Goal: Task Accomplishment & Management: Use online tool/utility

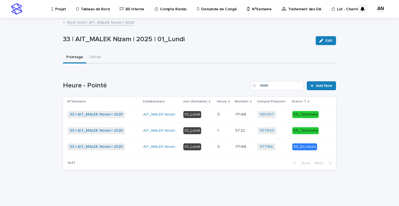
click at [215, 147] on td "01_Lundi" at bounding box center [198, 147] width 34 height 16
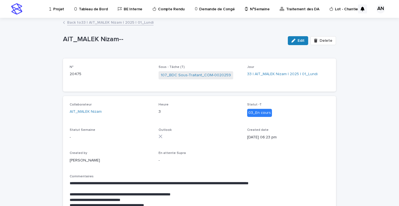
click at [120, 23] on link "Back to 33 | AIT_MALEK Nizam | 2025 | 01_Lundi" at bounding box center [110, 22] width 86 height 6
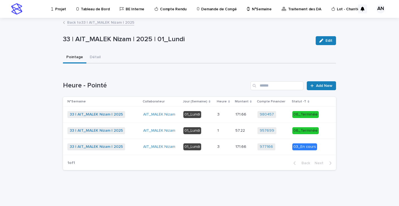
click at [210, 131] on p "01_Lundi" at bounding box center [198, 130] width 30 height 7
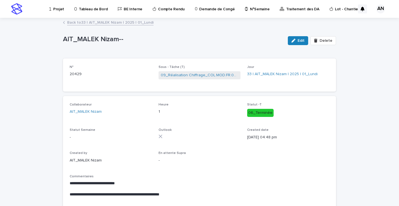
click at [128, 22] on link "Back to 33 | AIT_MALEK Nizam | 2025 | 01_Lundi" at bounding box center [110, 22] width 86 height 6
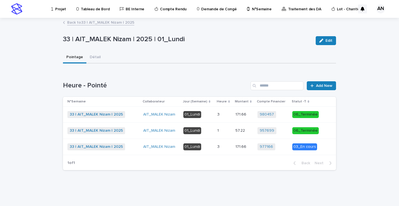
click at [111, 21] on link "Back to 33 | AIT_MALEK Nizam | 2025" at bounding box center [100, 22] width 67 height 6
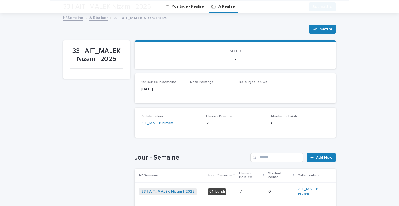
scroll to position [101, 0]
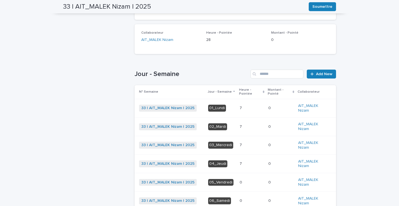
click at [245, 128] on p at bounding box center [252, 126] width 24 height 5
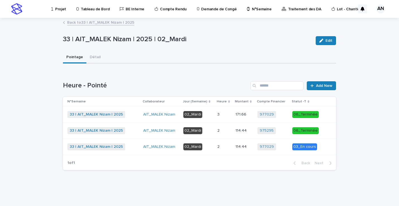
click at [227, 148] on p at bounding box center [224, 147] width 14 height 5
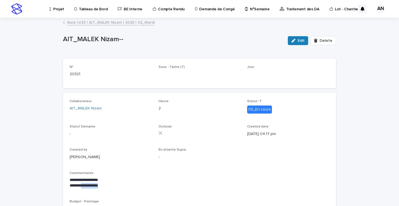
drag, startPoint x: 107, startPoint y: 185, endPoint x: 81, endPoint y: 184, distance: 26.0
click at [81, 184] on p "**********" at bounding box center [200, 186] width 260 height 6
copy p "**********"
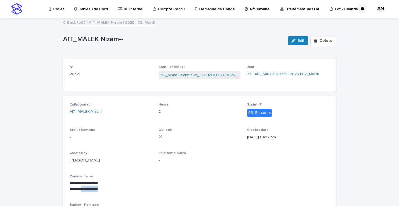
scroll to position [28, 0]
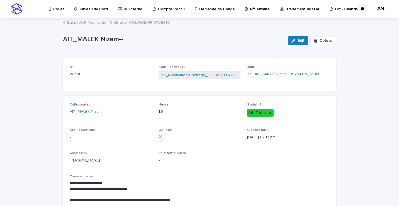
scroll to position [2, 0]
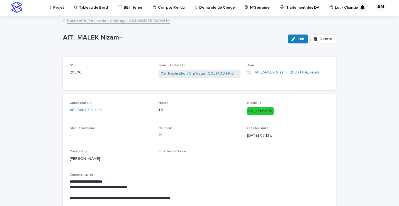
click at [58, 8] on p "Projet" at bounding box center [58, 4] width 11 height 12
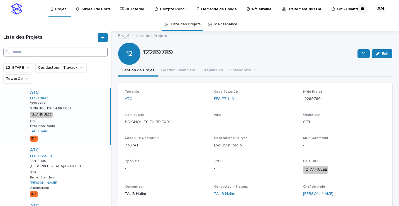
click at [35, 53] on input "Search" at bounding box center [55, 52] width 104 height 9
paste input "**********"
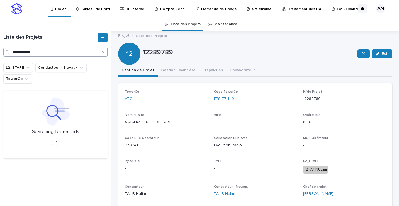
type input "**********"
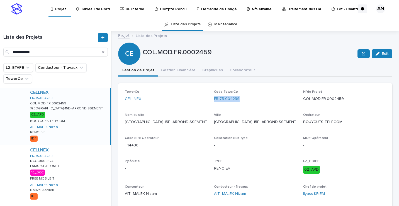
drag, startPoint x: 240, startPoint y: 100, endPoint x: 212, endPoint y: 103, distance: 28.1
click at [214, 103] on div "Code TowerCo FR-75-004239" at bounding box center [255, 98] width 82 height 16
copy link "FR-75-004239"
drag, startPoint x: 345, startPoint y: 98, endPoint x: 300, endPoint y: 105, distance: 45.4
click at [300, 105] on div "TowerCo CELLNEX Code TowerCo FR-75-004239 N°de Projet COL.MOD.FR.0002459 Nom du…" at bounding box center [255, 145] width 261 height 111
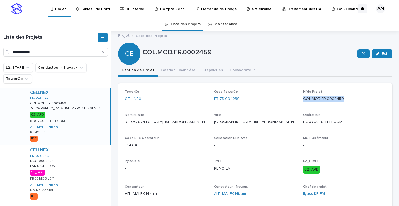
copy p "COL.MOD.FR.0002459"
drag, startPoint x: 141, startPoint y: 144, endPoint x: 124, endPoint y: 144, distance: 16.4
click at [124, 144] on div "TowerCo CELLNEX Code TowerCo FR-75-004239 N°de Projet COL.MOD.FR.0002459 Nom du…" at bounding box center [255, 145] width 274 height 125
copy p "T14430"
click at [344, 120] on p "BOUYGUES TELECOM" at bounding box center [344, 122] width 82 height 6
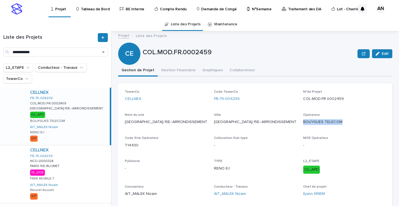
drag, startPoint x: 344, startPoint y: 122, endPoint x: 298, endPoint y: 124, distance: 46.0
click at [298, 124] on div "TowerCo CELLNEX Code TowerCo FR-75-004239 N°de Projet COL.MOD.FR.0002459 Nom du…" at bounding box center [255, 145] width 261 height 111
copy p "BOUYGUES TELECOM"
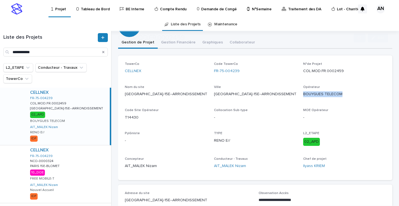
scroll to position [56, 0]
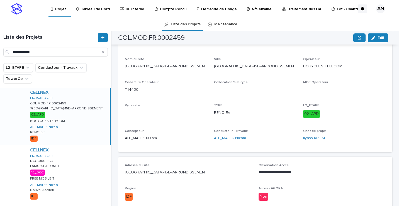
click at [269, 104] on p "TYPE" at bounding box center [255, 106] width 82 height 4
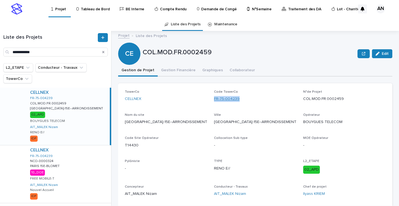
drag, startPoint x: 250, startPoint y: 99, endPoint x: 213, endPoint y: 101, distance: 37.4
click at [214, 101] on div "FR-75-004239" at bounding box center [255, 99] width 82 height 6
copy link "FR-75-004239"
drag, startPoint x: 142, startPoint y: 145, endPoint x: 124, endPoint y: 145, distance: 17.5
click at [124, 145] on div "TowerCo CELLNEX Code TowerCo FR-75-004239 N°de Projet COL.MOD.FR.0002459 Nom du…" at bounding box center [255, 145] width 274 height 125
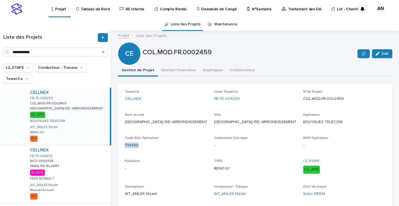
copy p "T14430"
drag, startPoint x: 187, startPoint y: 120, endPoint x: 125, endPoint y: 121, distance: 61.8
click at [125, 121] on p "PARIS-15E--ARRONDISSEMENT" at bounding box center [166, 122] width 82 height 6
copy p "PARIS-15E--ARRONDISSEMENT"
click at [198, 153] on div "TowerCo CELLNEX Code TowerCo FR-75-004239 N°de Projet COL.MOD.FR.0002459 Nom du…" at bounding box center [255, 145] width 261 height 111
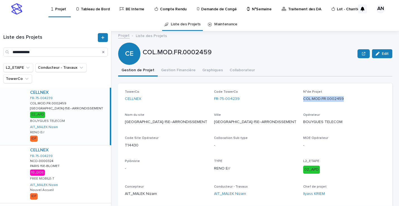
drag, startPoint x: 324, startPoint y: 99, endPoint x: 301, endPoint y: 100, distance: 23.1
click at [303, 100] on p "COL.MOD.FR.0002459" at bounding box center [344, 99] width 82 height 6
copy p "COL.MOD.FR.0002459"
click at [103, 52] on icon "Search" at bounding box center [103, 52] width 2 height 2
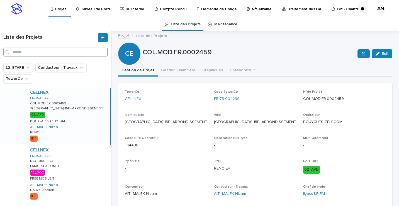
click at [52, 51] on input "Search" at bounding box center [55, 52] width 104 height 9
paste input "**********"
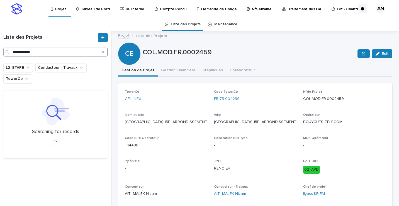
type input "**********"
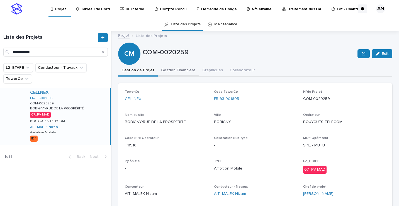
click at [174, 70] on button "Gestion Financière" at bounding box center [178, 71] width 41 height 12
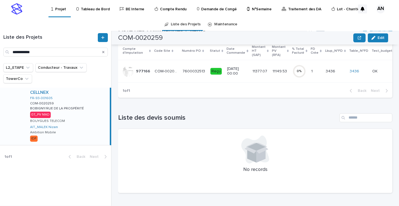
scroll to position [16, 0]
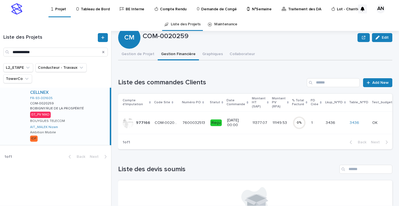
click at [180, 122] on td "7600032513 7600032513" at bounding box center [194, 122] width 28 height 23
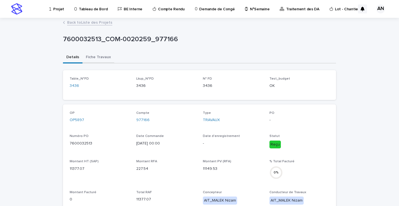
click at [91, 58] on button "Fiche Travaux" at bounding box center [98, 58] width 32 height 12
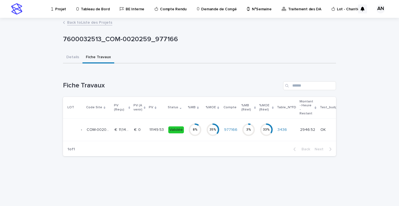
click at [143, 128] on p at bounding box center [139, 130] width 11 height 5
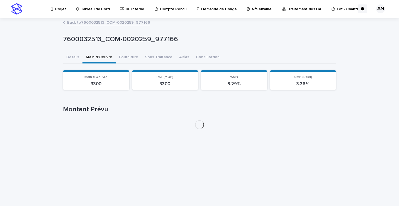
click at [98, 57] on button "Main d'Oeuvre" at bounding box center [98, 58] width 33 height 12
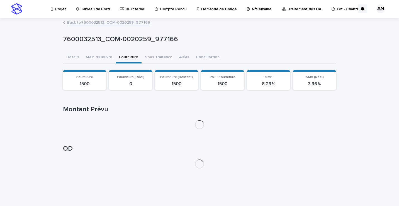
click at [128, 58] on button "Fourniture" at bounding box center [129, 58] width 26 height 12
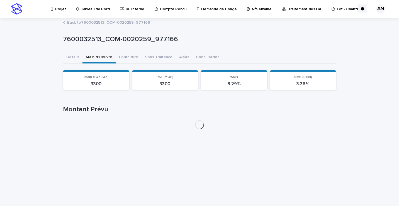
click at [97, 58] on button "Main d'Oeuvre" at bounding box center [98, 58] width 33 height 12
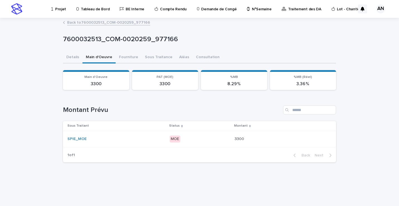
click at [188, 141] on p "MOE" at bounding box center [200, 139] width 60 height 7
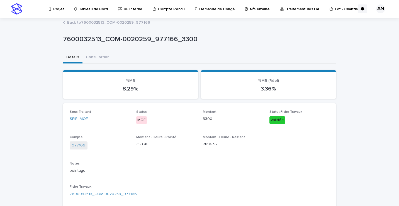
click at [110, 23] on link "Back to 7600032513_COM-0020259_977166" at bounding box center [108, 22] width 83 height 6
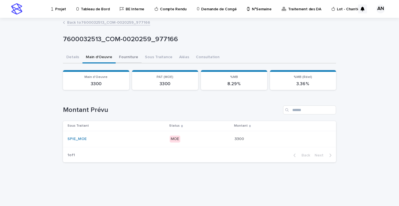
click at [129, 57] on button "Fourniture" at bounding box center [129, 58] width 26 height 12
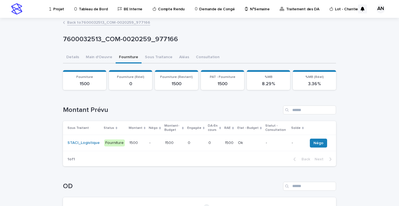
click at [147, 143] on td "-" at bounding box center [154, 143] width 15 height 16
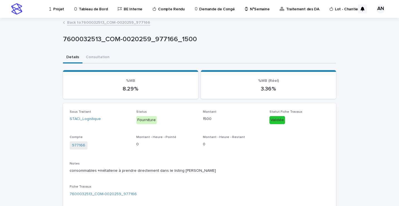
click at [124, 22] on link "Back to 7600032513_COM-0020259_977166" at bounding box center [108, 22] width 83 height 6
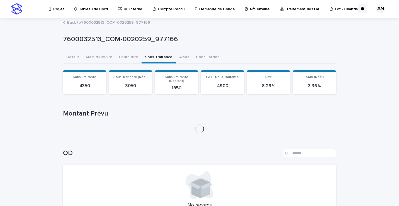
click at [156, 59] on button "Sous Traitance" at bounding box center [158, 58] width 34 height 12
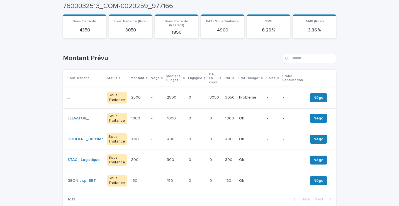
scroll to position [84, 0]
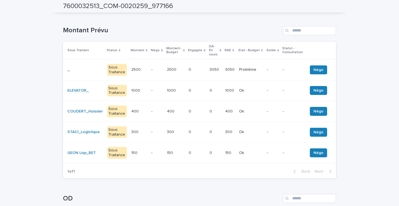
click at [151, 88] on p "-" at bounding box center [156, 90] width 11 height 5
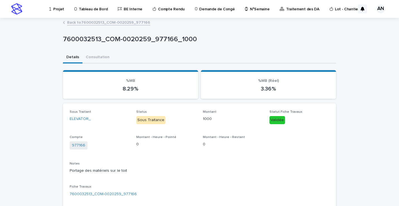
click at [122, 24] on link "Back to 7600032513_COM-0020259_977166" at bounding box center [108, 22] width 83 height 6
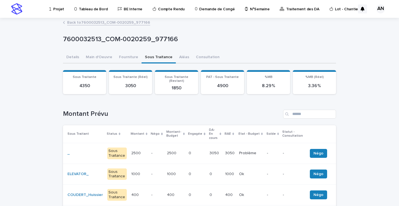
click at [193, 151] on p at bounding box center [197, 153] width 16 height 5
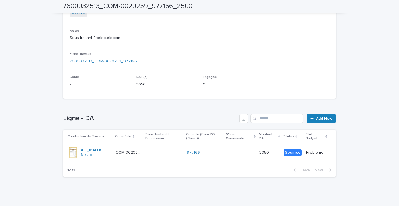
scroll to position [136, 0]
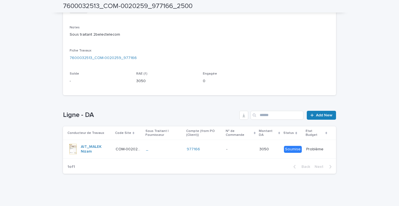
click at [156, 152] on div "_" at bounding box center [164, 149] width 36 height 9
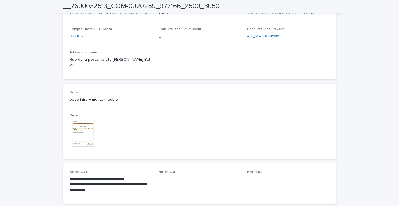
scroll to position [278, 0]
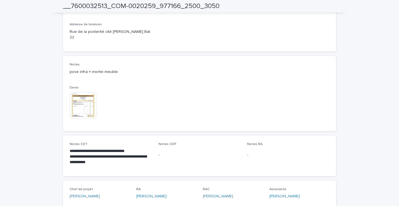
click at [85, 104] on img at bounding box center [83, 105] width 27 height 27
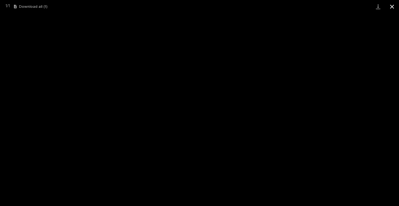
click at [392, 8] on button "Close gallery" at bounding box center [392, 6] width 14 height 13
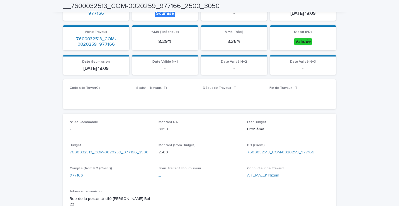
scroll to position [0, 0]
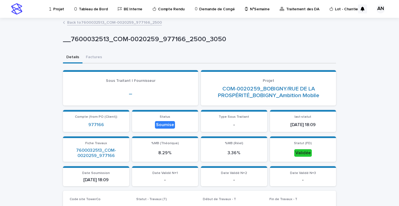
click at [104, 21] on link "Back to 7600032513_COM-0020259_977166_2500" at bounding box center [114, 22] width 95 height 6
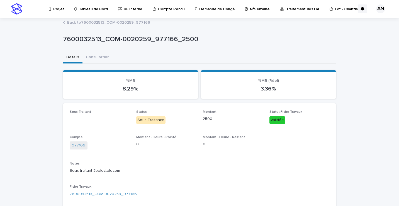
click at [118, 24] on link "Back to 7600032513_COM-0020259_977166" at bounding box center [108, 22] width 83 height 6
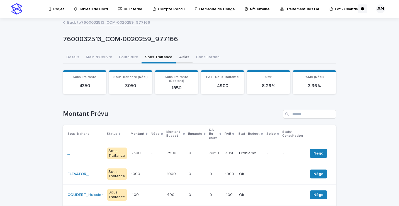
click at [180, 61] on button "Aléas" at bounding box center [184, 58] width 17 height 12
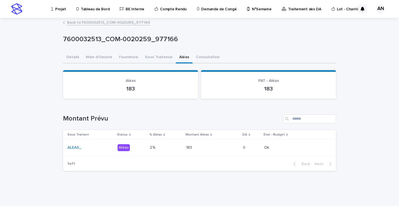
click at [200, 148] on p at bounding box center [210, 147] width 49 height 5
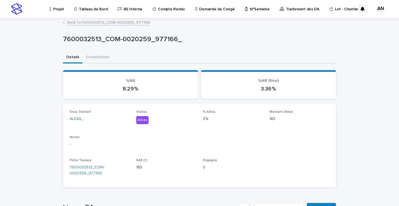
click at [116, 22] on link "Back to 7600032513_COM-0020259_977166" at bounding box center [108, 22] width 83 height 6
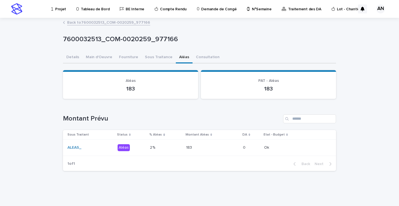
click at [128, 22] on link "Back to 7600032513_COM-0020259_977166" at bounding box center [108, 22] width 83 height 6
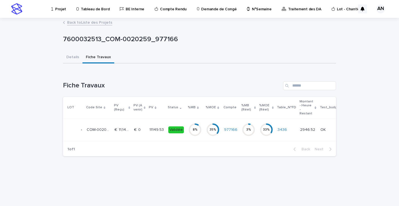
click at [188, 128] on div "8 %" at bounding box center [194, 130] width 13 height 4
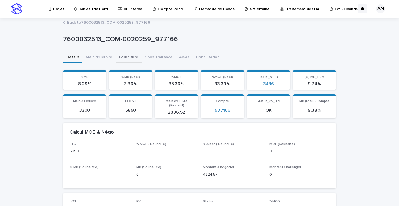
click at [126, 60] on button "Fourniture" at bounding box center [129, 58] width 26 height 12
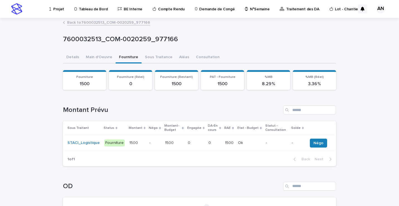
click at [135, 144] on p at bounding box center [137, 143] width 16 height 5
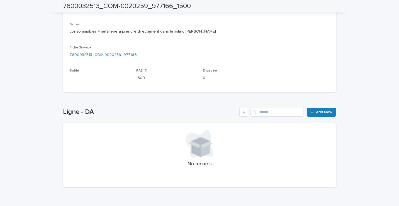
scroll to position [84, 0]
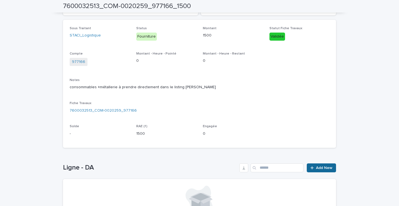
click at [319, 166] on span "Add New" at bounding box center [324, 168] width 16 height 4
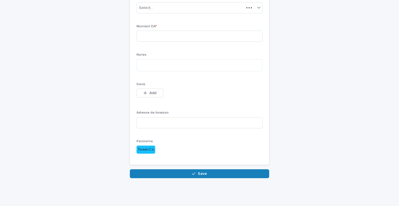
scroll to position [55, 0]
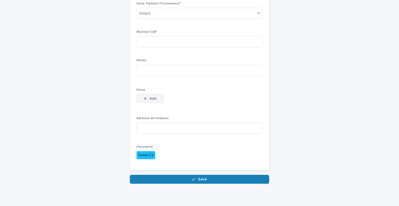
click at [154, 100] on span "Add" at bounding box center [152, 99] width 7 height 4
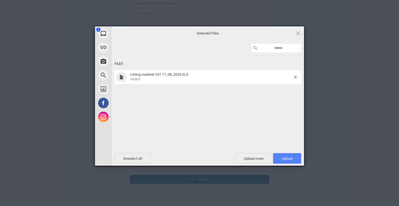
click at [288, 160] on span "Upload 1" at bounding box center [287, 159] width 11 height 4
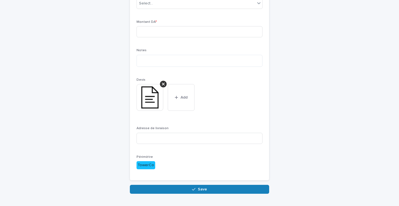
scroll to position [9, 0]
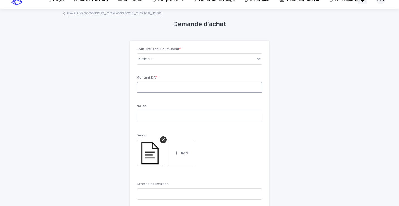
click at [158, 89] on input at bounding box center [199, 87] width 126 height 11
type input "*******"
click at [171, 60] on div "Select..." at bounding box center [196, 59] width 118 height 9
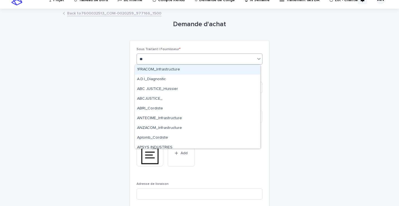
type input "***"
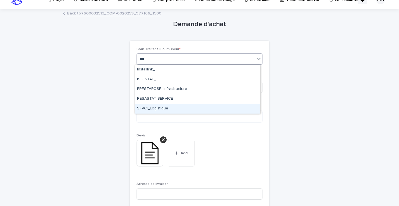
click at [167, 109] on div "STACI_Logistique" at bounding box center [197, 109] width 125 height 10
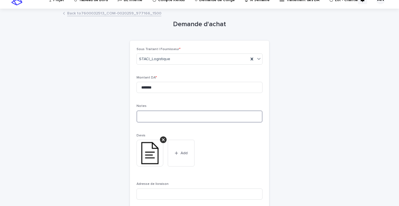
click at [151, 119] on textarea at bounding box center [199, 117] width 126 height 12
click at [149, 114] on textarea at bounding box center [199, 117] width 126 height 12
click at [114, 13] on link "Back to 7600032513_COM-0020259_977166_1500" at bounding box center [114, 13] width 94 height 6
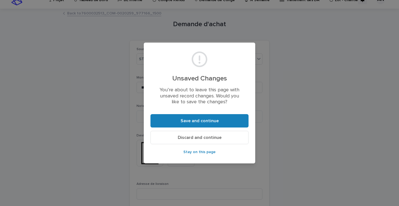
click at [200, 140] on button "Discard and continue" at bounding box center [199, 137] width 98 height 13
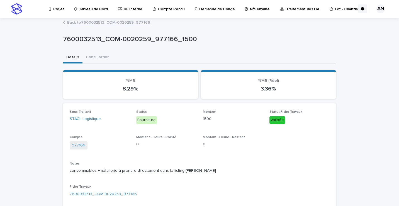
click at [100, 23] on link "Back to 7600032513_COM-0020259_977166" at bounding box center [108, 22] width 83 height 6
